Goal: Transaction & Acquisition: Purchase product/service

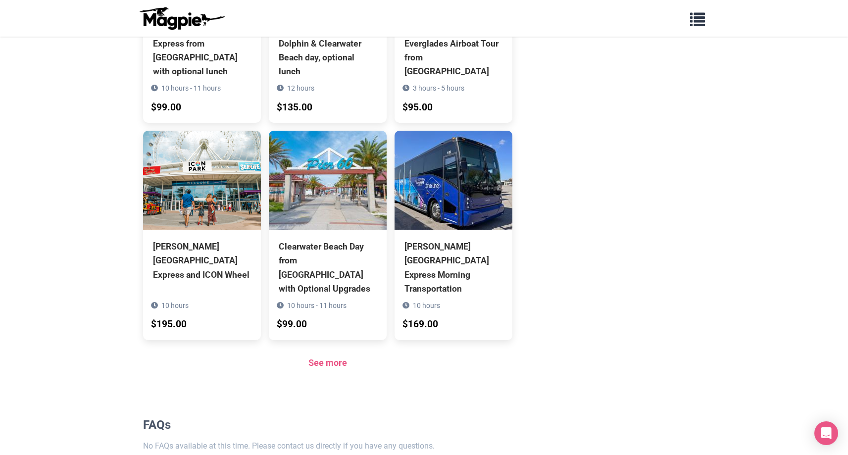
scroll to position [827, 0]
click at [328, 357] on link "See more" at bounding box center [327, 362] width 39 height 10
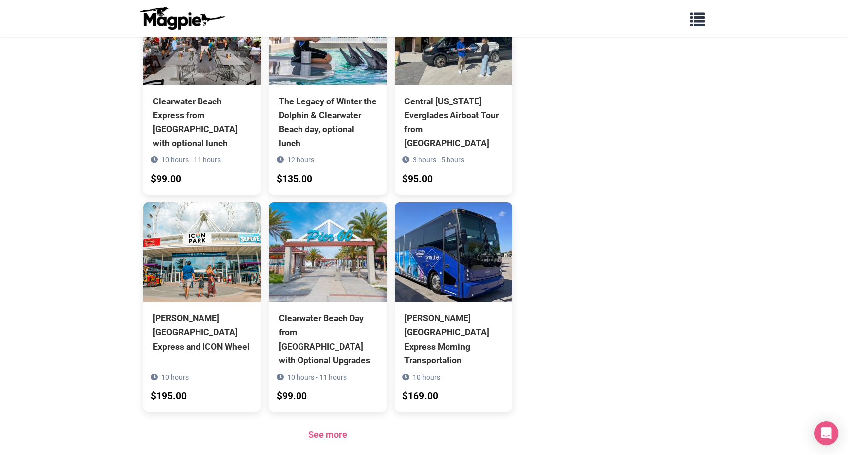
scroll to position [754, 0]
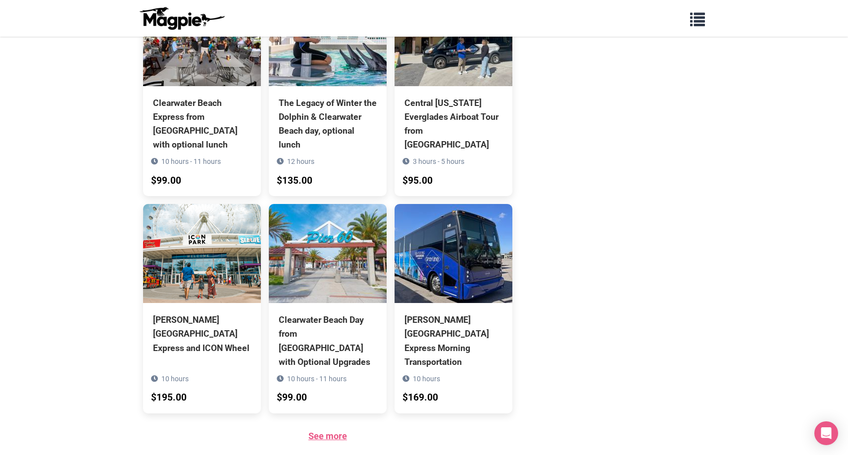
click at [323, 430] on link "See more" at bounding box center [327, 435] width 39 height 10
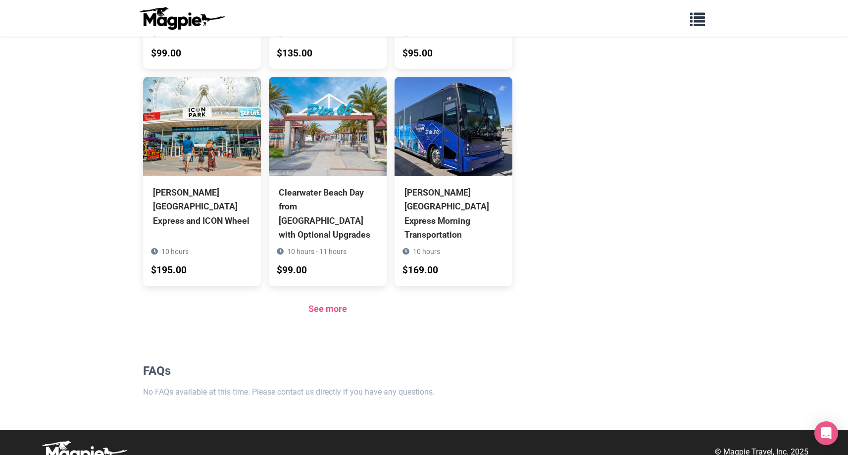
scroll to position [884, 0]
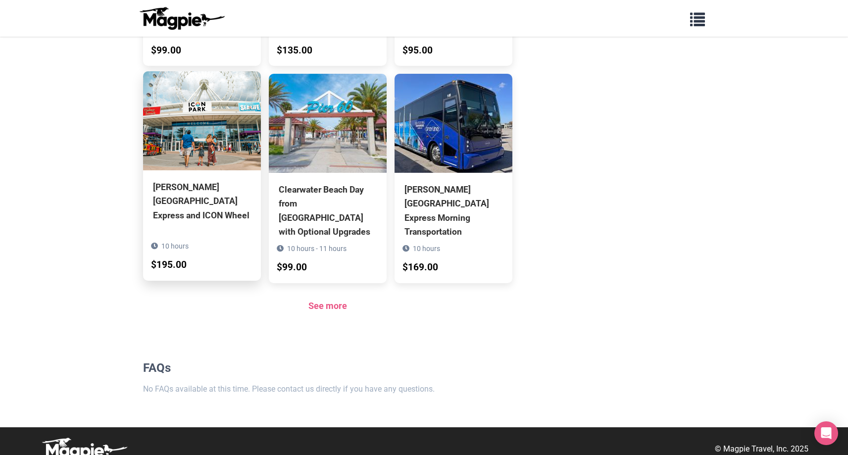
click at [198, 193] on div "[PERSON_NAME][GEOGRAPHIC_DATA] Express and ICON Wheel" at bounding box center [202, 201] width 98 height 42
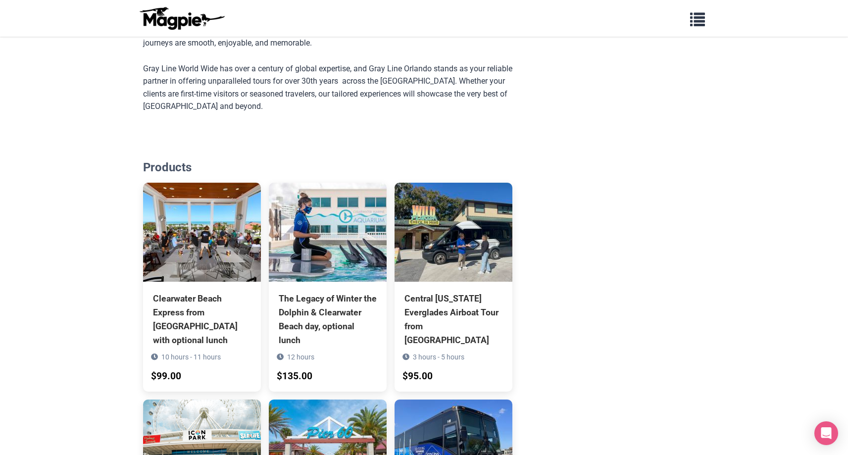
scroll to position [441, 0]
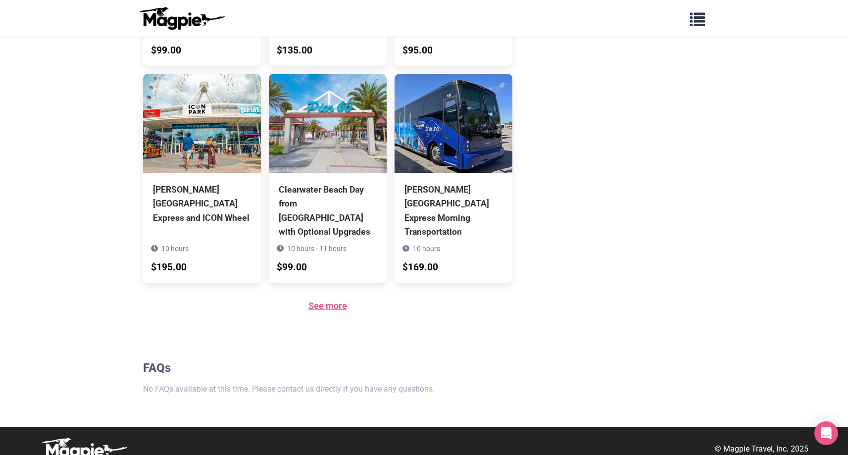
click at [329, 300] on link "See more" at bounding box center [327, 305] width 39 height 10
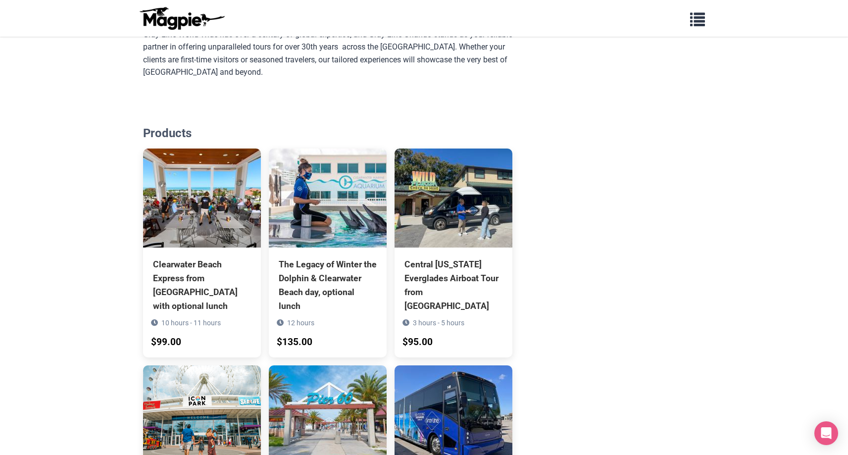
scroll to position [211, 0]
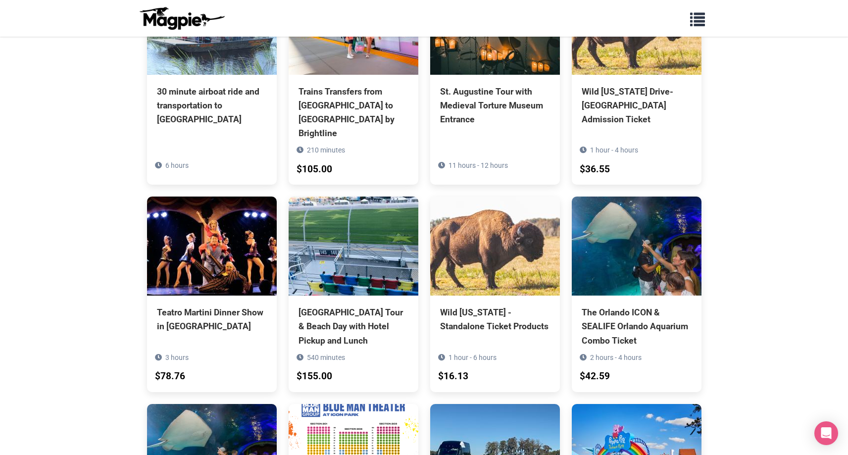
scroll to position [4792, 0]
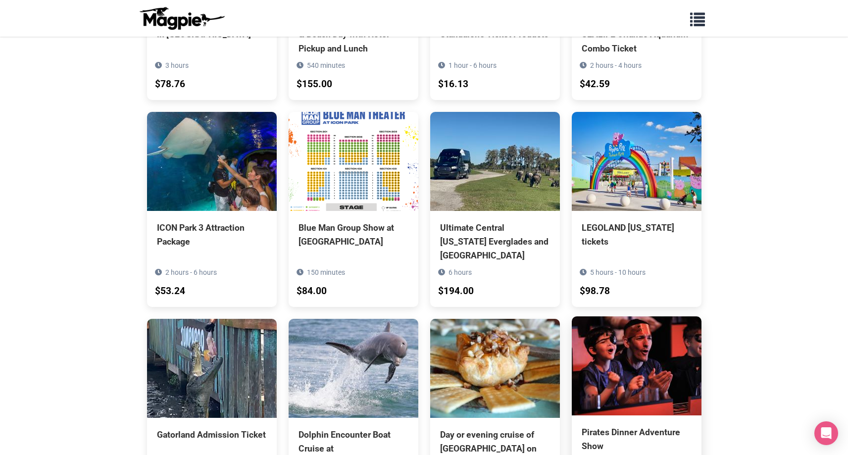
click at [602, 425] on div "Pirates Dinner Adventure Show" at bounding box center [636, 439] width 110 height 28
